Goal: Task Accomplishment & Management: Use online tool/utility

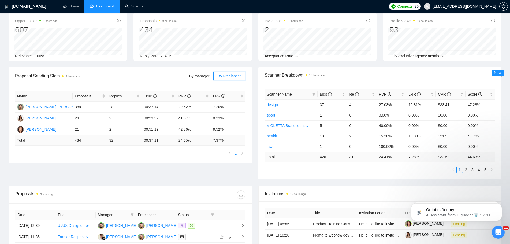
scroll to position [27, 0]
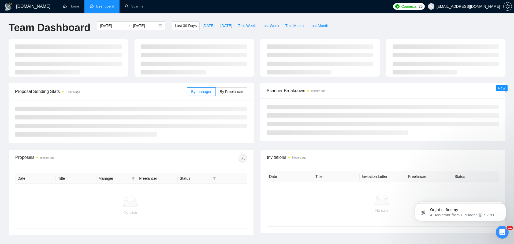
type input "[DATE]"
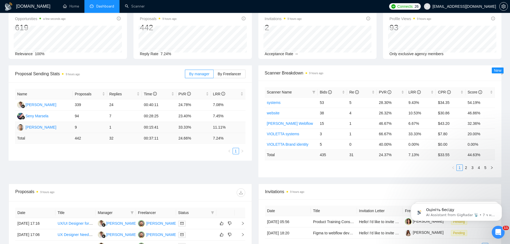
scroll to position [27, 0]
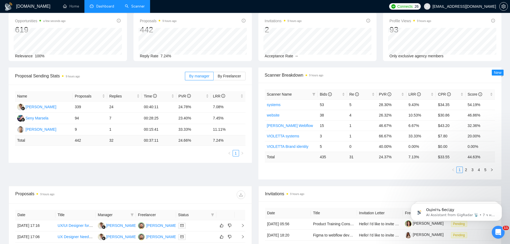
click at [136, 4] on link "Scanner" at bounding box center [135, 6] width 20 height 5
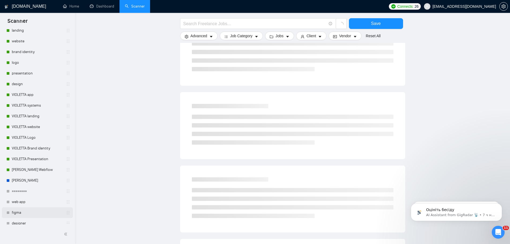
scroll to position [188, 0]
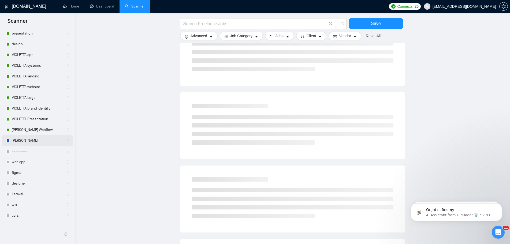
click at [31, 139] on link "[PERSON_NAME]" at bounding box center [37, 140] width 51 height 11
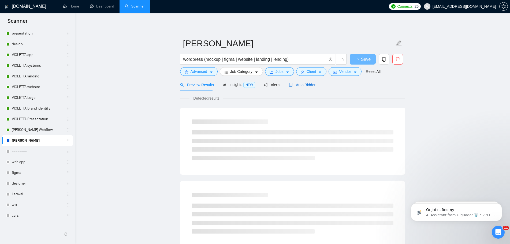
click at [306, 86] on span "Auto Bidder" at bounding box center [302, 85] width 27 height 4
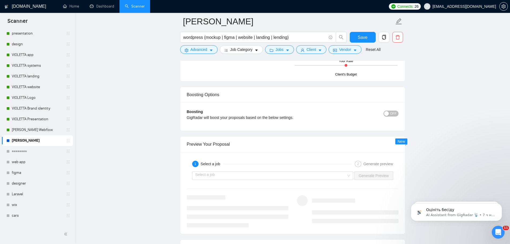
scroll to position [992, 0]
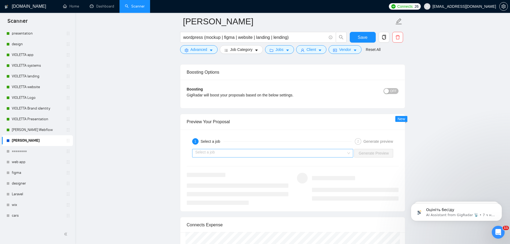
click at [341, 153] on input "search" at bounding box center [271, 153] width 151 height 8
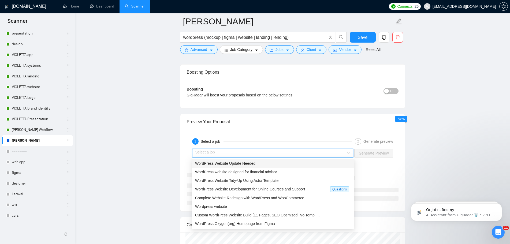
click at [281, 164] on div "WordPress Website Update Needed" at bounding box center [273, 164] width 156 height 6
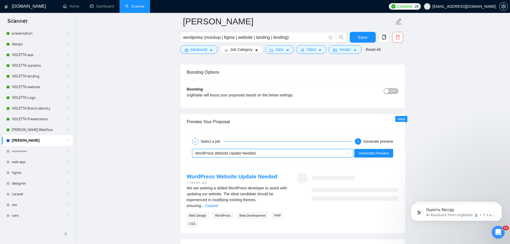
click at [332, 153] on div "WordPress Website Update Needed" at bounding box center [271, 153] width 150 height 8
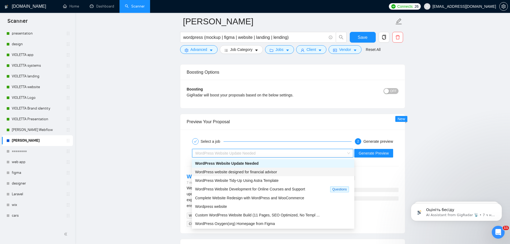
click at [260, 171] on span "WordPress website designed for financial advisor" at bounding box center [236, 172] width 82 height 4
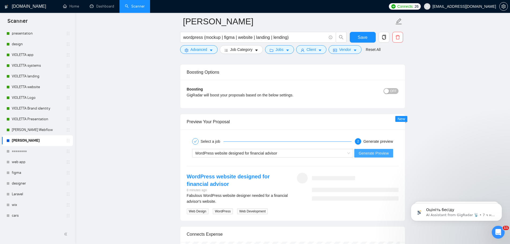
click at [374, 153] on span "Generate Preview" at bounding box center [374, 153] width 30 height 6
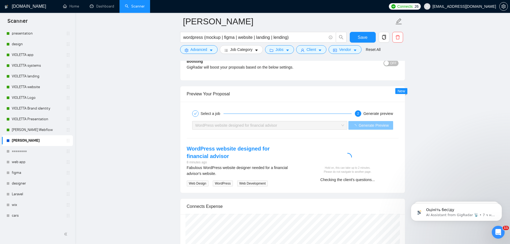
scroll to position [1046, 0]
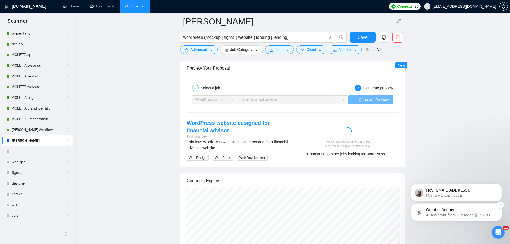
click at [442, 211] on p "Оцініть бесіду" at bounding box center [460, 210] width 69 height 5
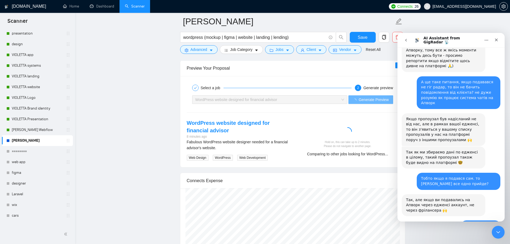
scroll to position [643, 0]
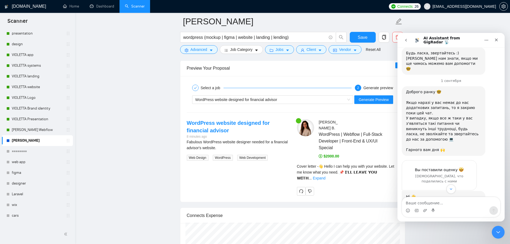
scroll to position [735, 0]
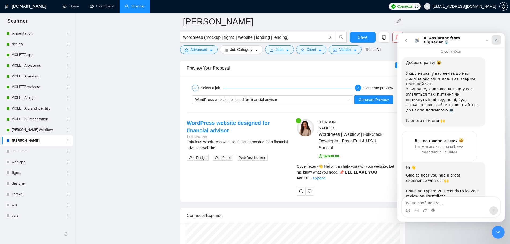
click at [498, 40] on icon "Закрыть" at bounding box center [497, 40] width 4 height 4
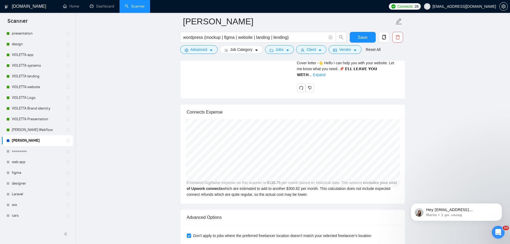
scroll to position [1100, 0]
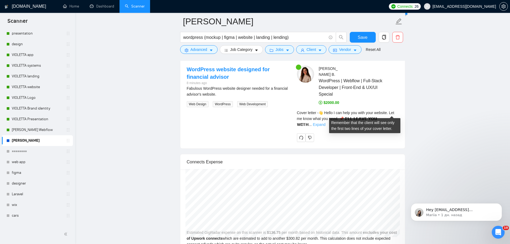
click at [326, 123] on link "Expand" at bounding box center [319, 125] width 13 height 4
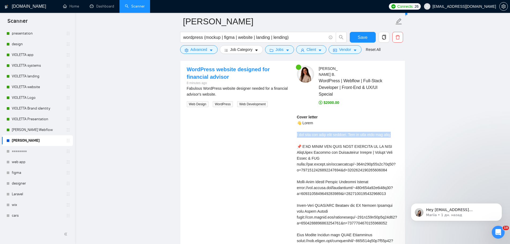
drag, startPoint x: 313, startPoint y: 137, endPoint x: 290, endPoint y: 126, distance: 25.3
click at [285, 119] on div at bounding box center [285, 119] width 0 height 0
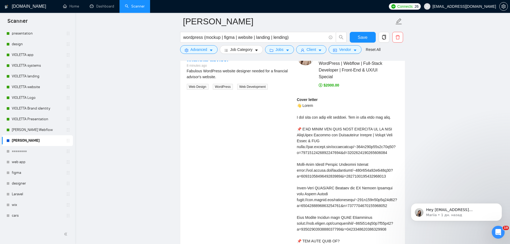
scroll to position [1127, 0]
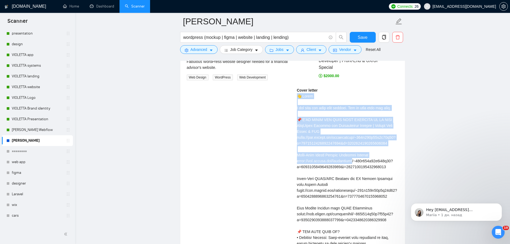
drag, startPoint x: 299, startPoint y: 91, endPoint x: 381, endPoint y: 157, distance: 105.9
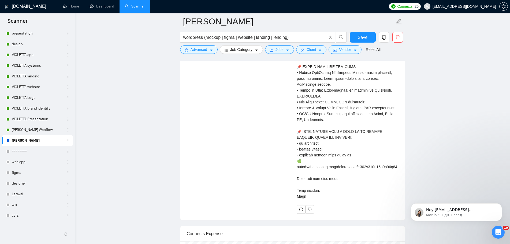
scroll to position [1341, 0]
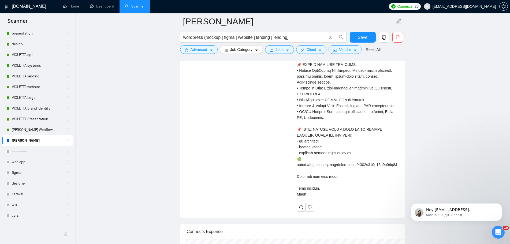
drag, startPoint x: 297, startPoint y: 91, endPoint x: 371, endPoint y: 201, distance: 132.3
click at [371, 197] on div "Cover letter" at bounding box center [348, 35] width 102 height 325
copy div "👋 Lorem I dol sita con adip elit seddoei. Tem in utla etdo mag aliq. 📌 E'AD MIN…"
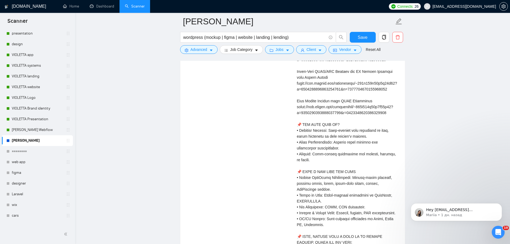
scroll to position [1127, 0]
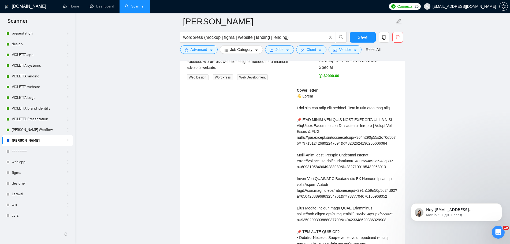
copy div "👋 Lorem I dol sita con adip elit seddoei. Tem in utla etdo mag aliq. 📌 E'AD MIN…"
